Goal: Task Accomplishment & Management: Use online tool/utility

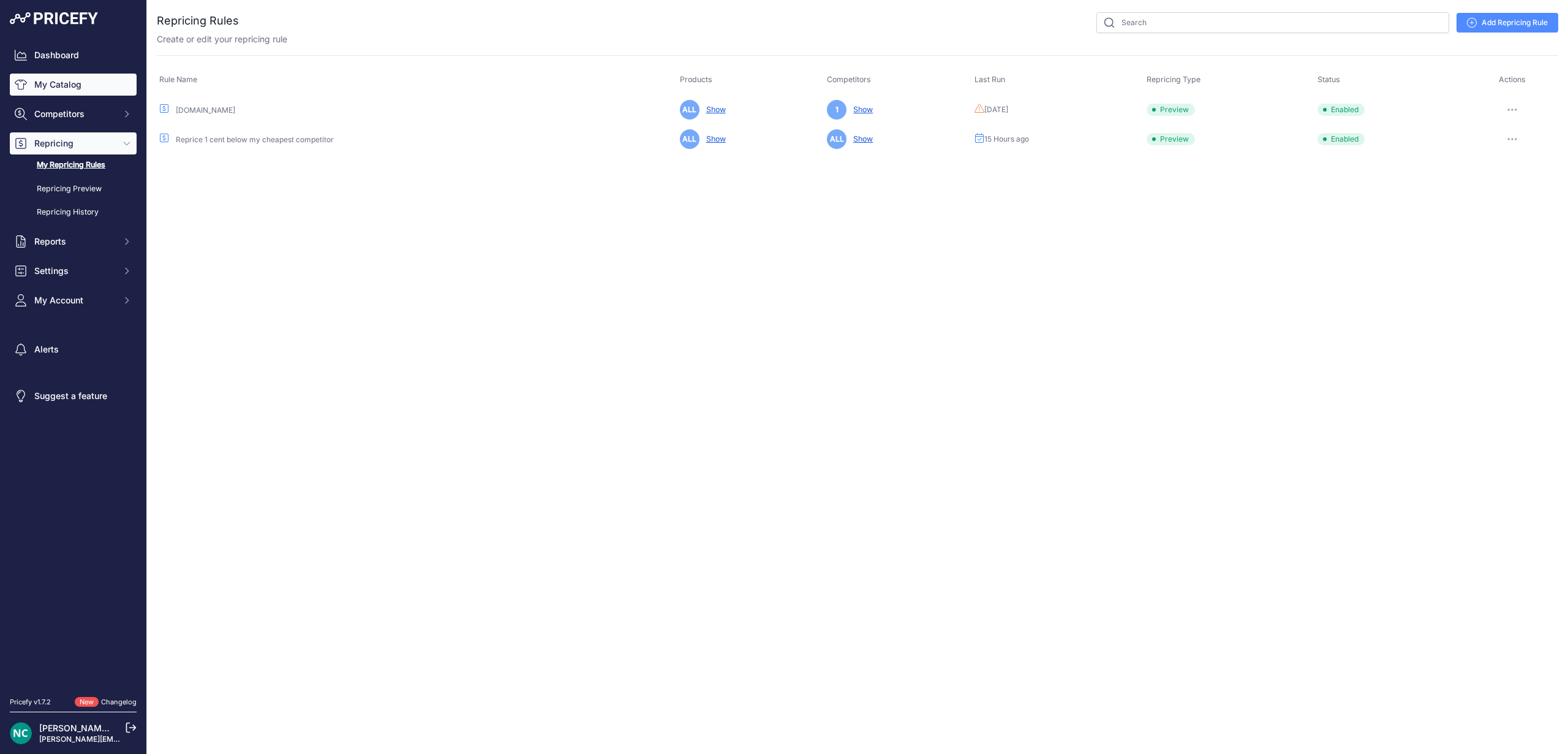
click at [71, 87] on link "My Catalog" at bounding box center [73, 84] width 127 height 22
click at [70, 112] on span "Competitors" at bounding box center [74, 114] width 80 height 12
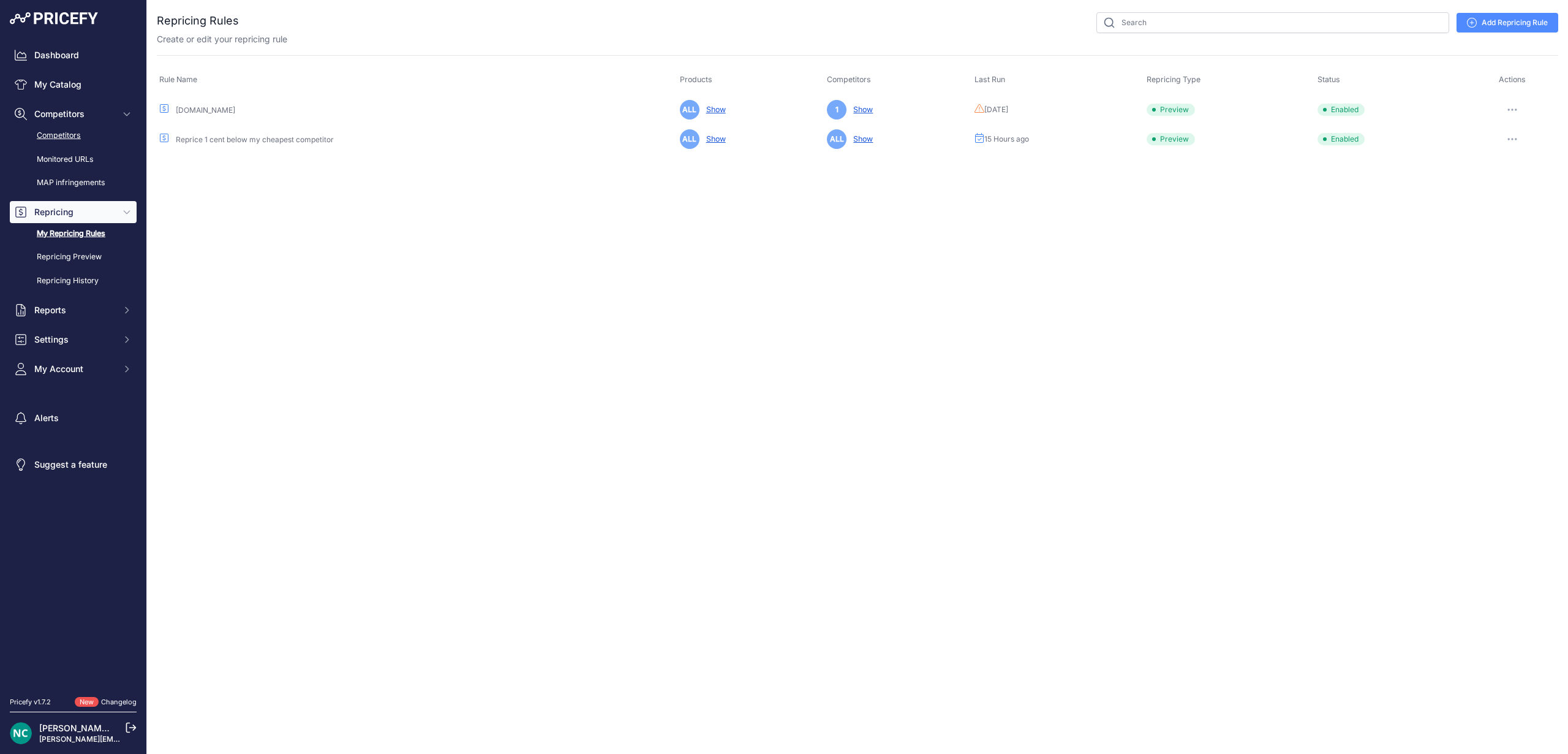
click at [70, 136] on link "Competitors" at bounding box center [73, 136] width 127 height 21
click at [64, 260] on link "Repricing Preview" at bounding box center [73, 257] width 127 height 21
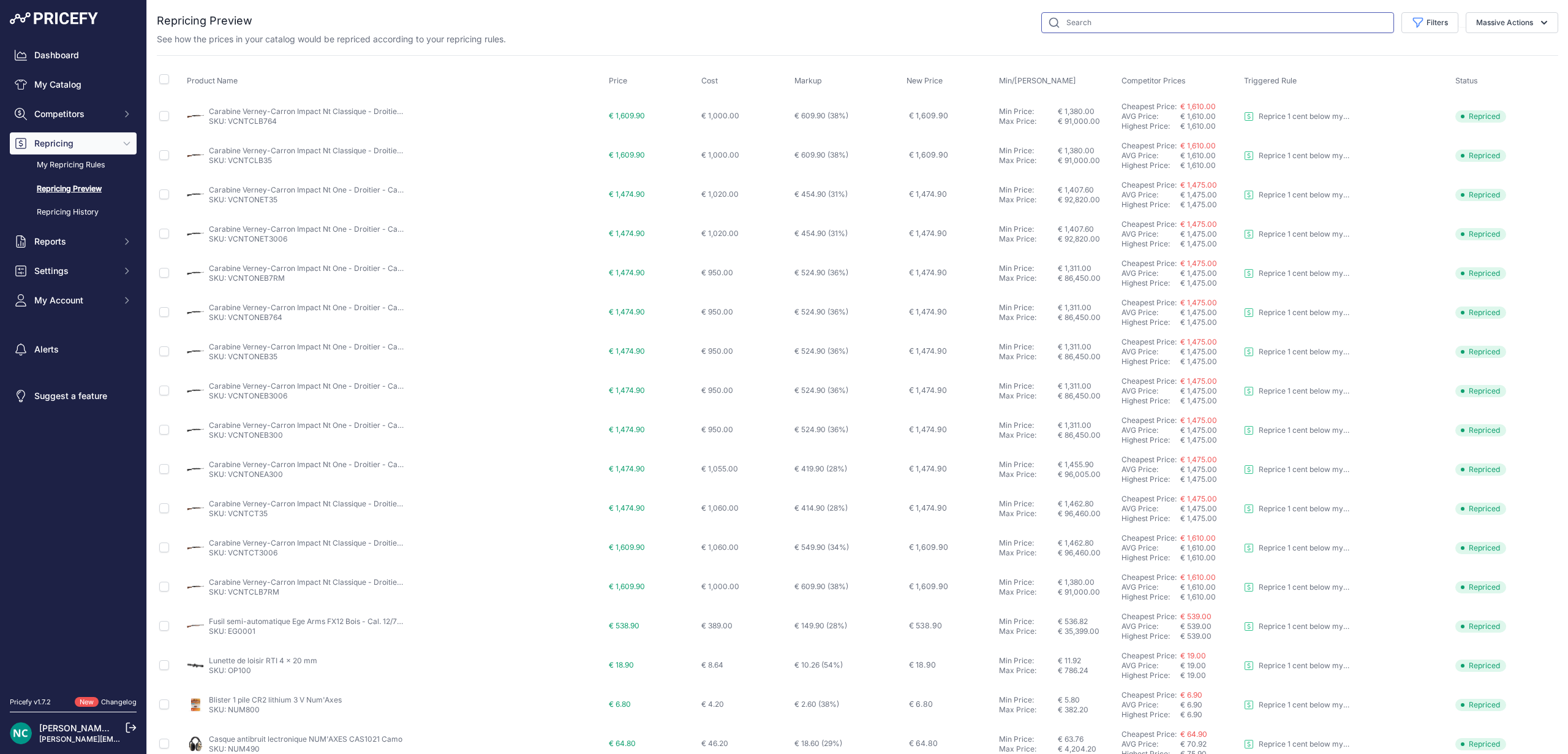
click at [1134, 16] on input "text" at bounding box center [1218, 23] width 353 height 21
type input "BRX1"
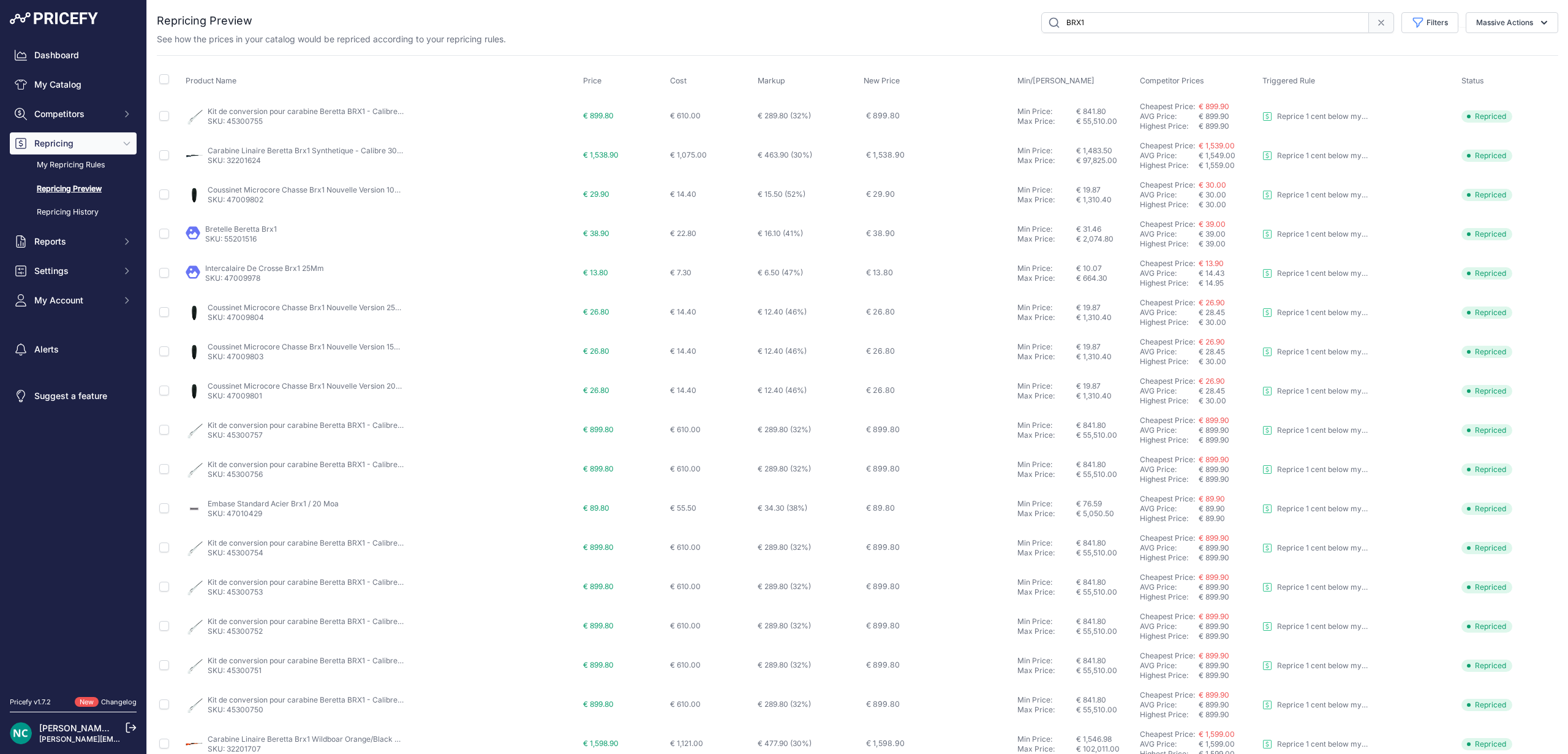
scroll to position [178, 0]
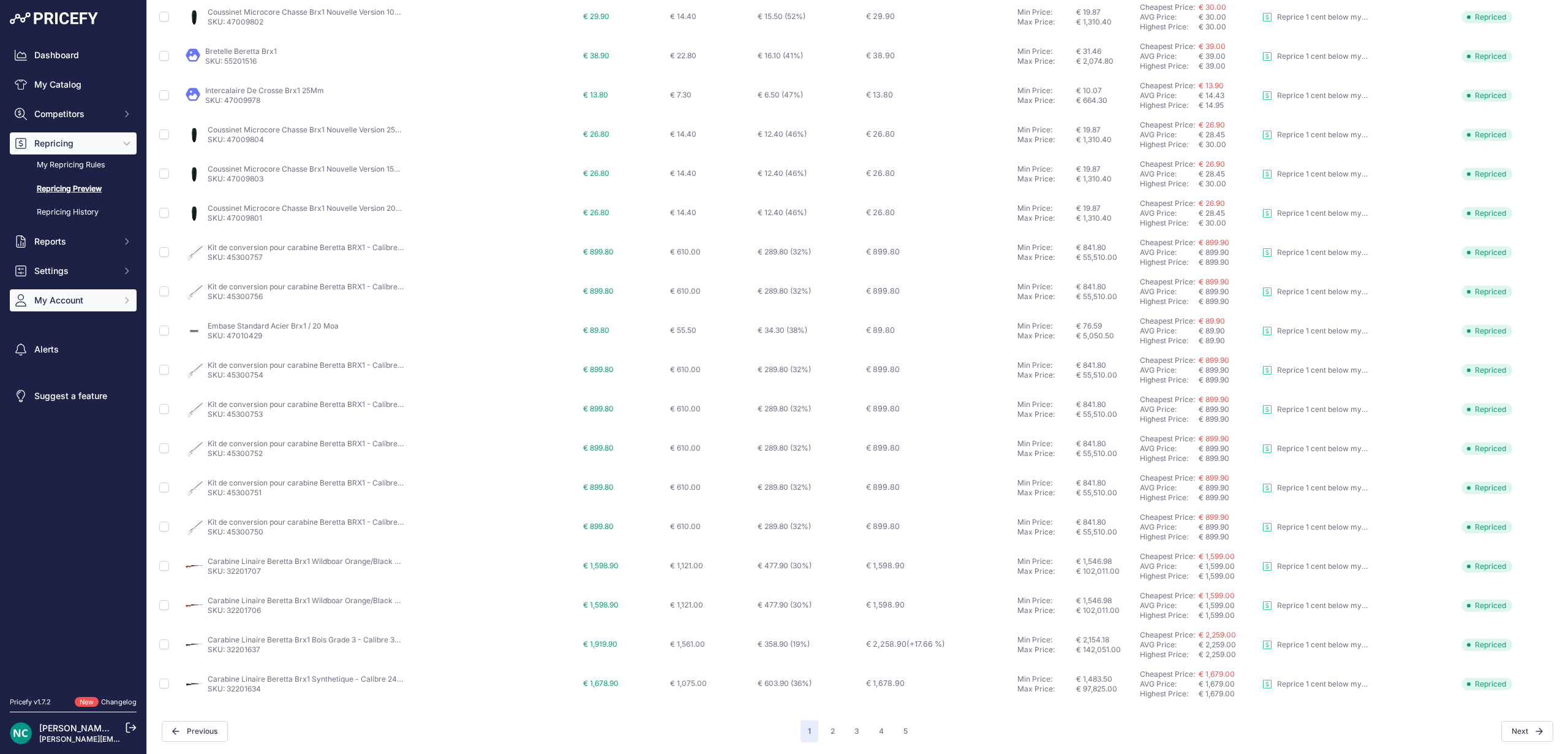
click at [75, 300] on span "My Account" at bounding box center [74, 300] width 80 height 12
click at [55, 417] on link "Billing" at bounding box center [73, 416] width 127 height 21
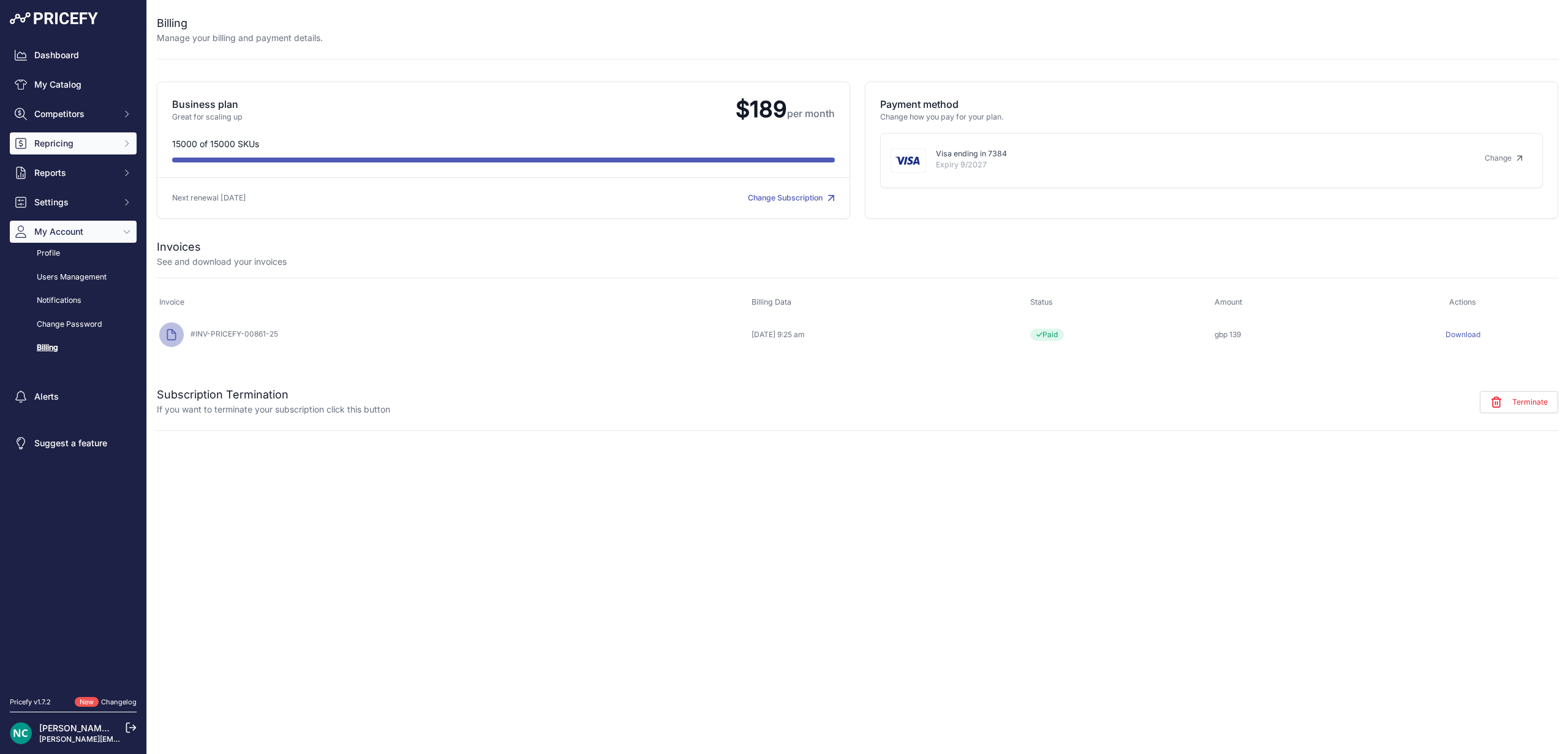
click at [102, 139] on span "Repricing" at bounding box center [74, 143] width 80 height 12
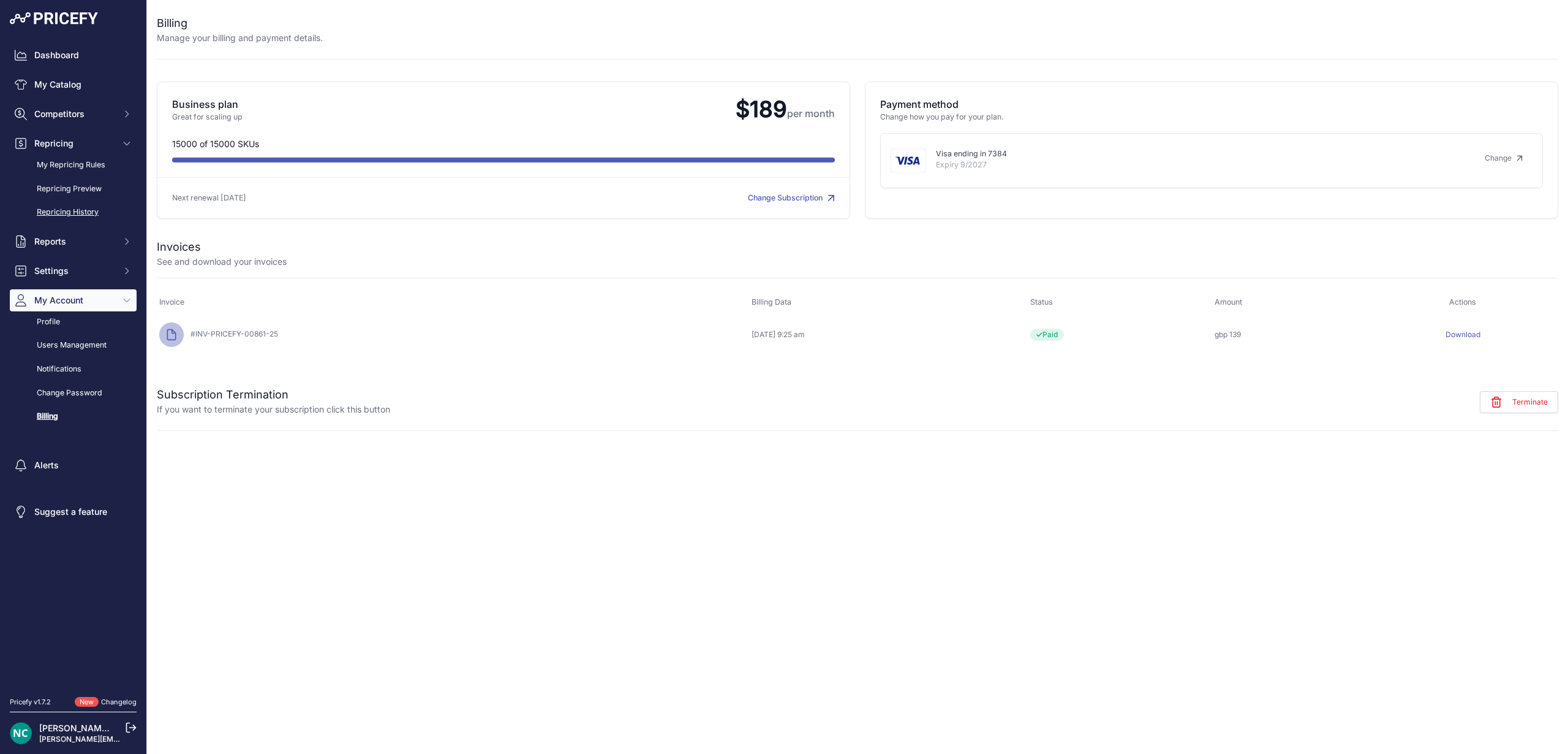
click at [92, 207] on link "Repricing History" at bounding box center [73, 212] width 127 height 21
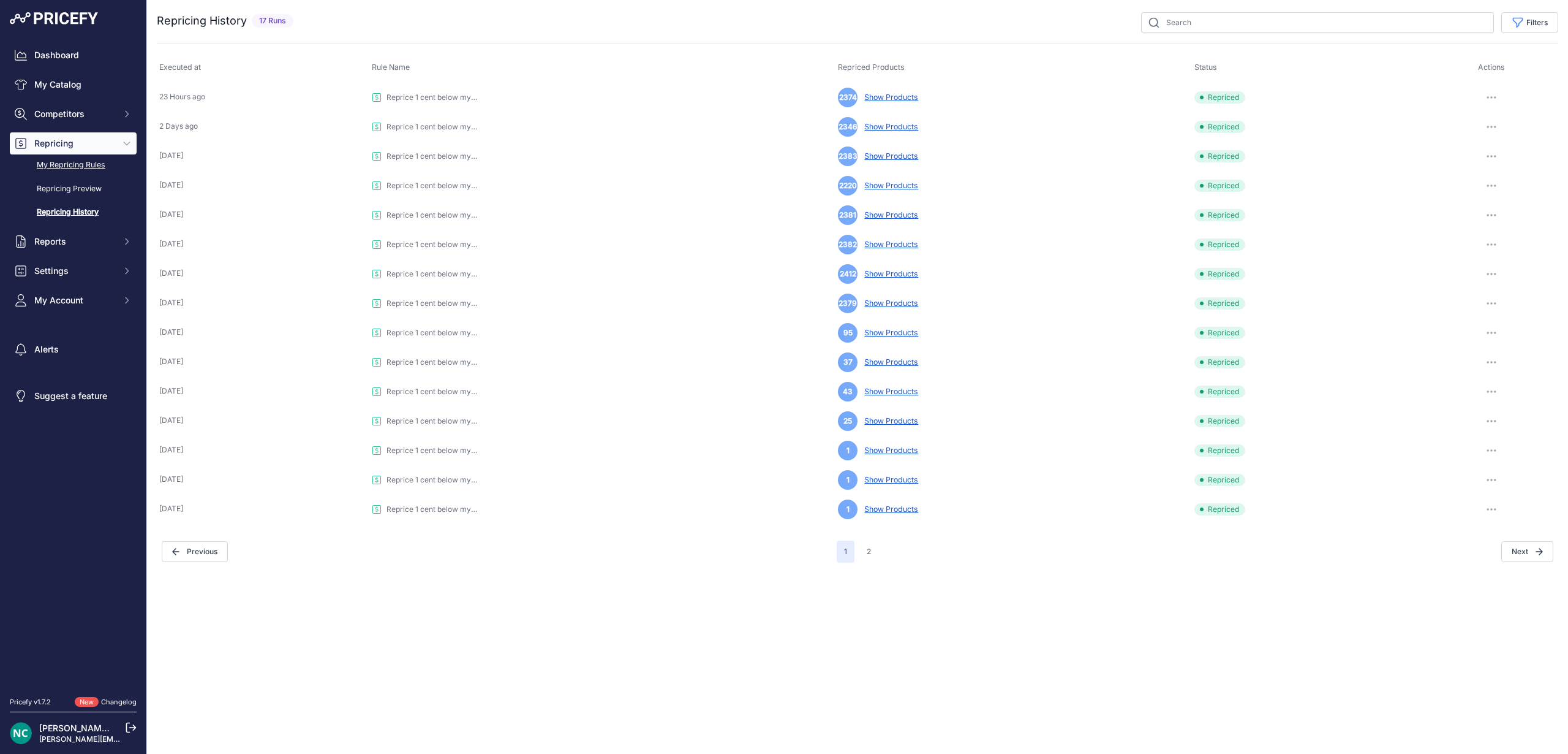
click at [66, 166] on link "My Repricing Rules" at bounding box center [73, 165] width 127 height 21
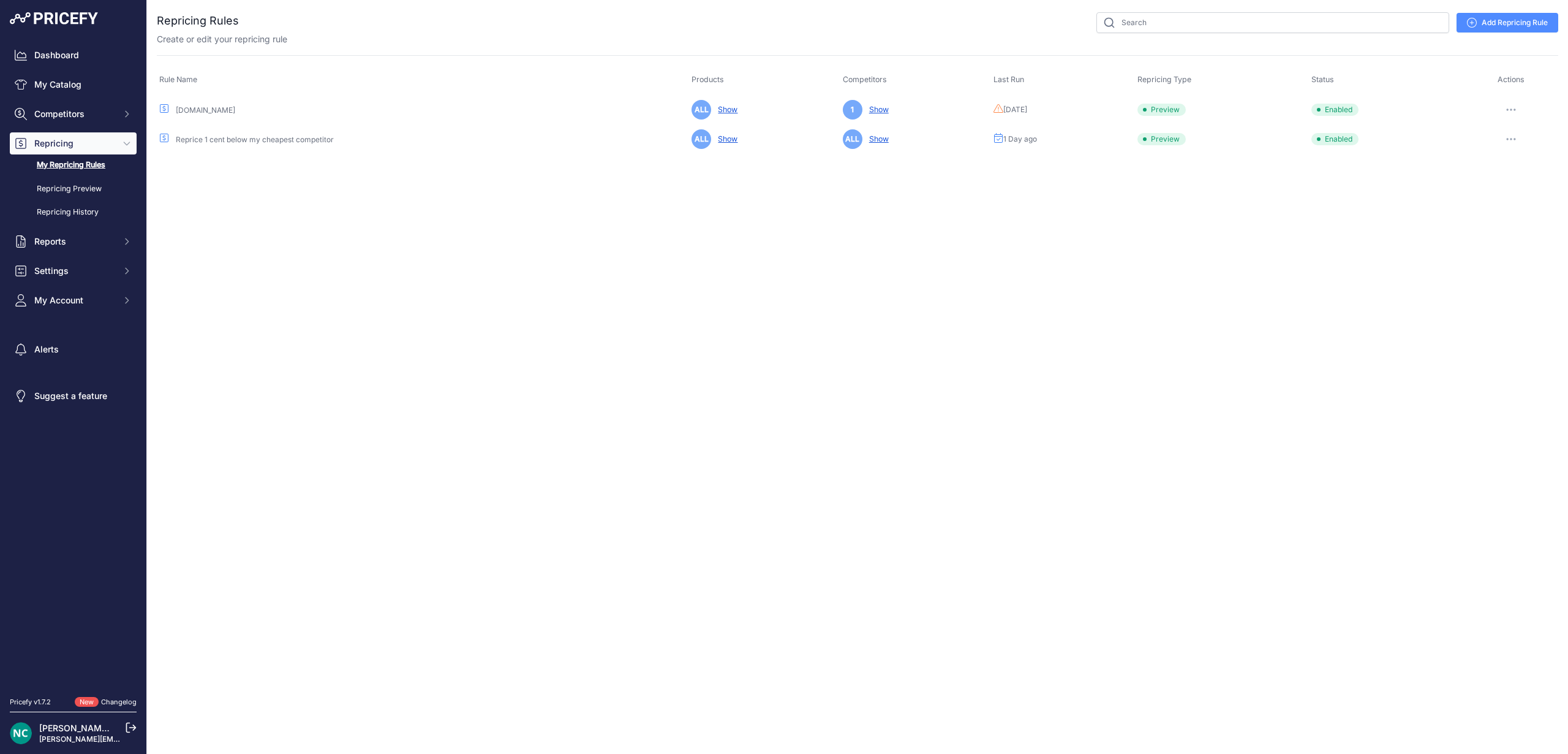
click at [1511, 136] on button "button" at bounding box center [1512, 139] width 25 height 17
click at [1503, 179] on button "Run Preview" at bounding box center [1516, 184] width 78 height 20
